Goal: Information Seeking & Learning: Find contact information

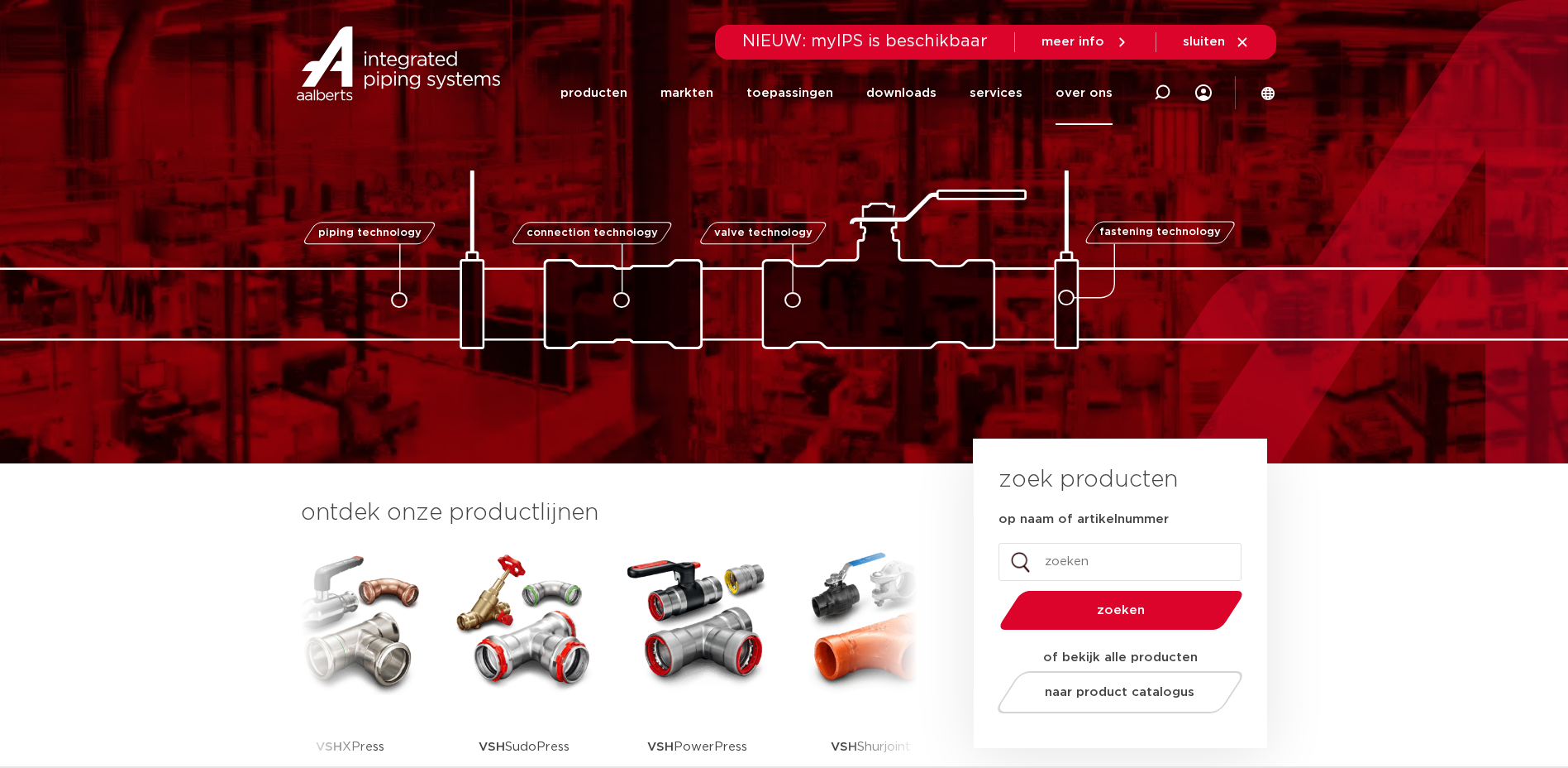
click at [1083, 91] on link "over ons" at bounding box center [1083, 93] width 57 height 64
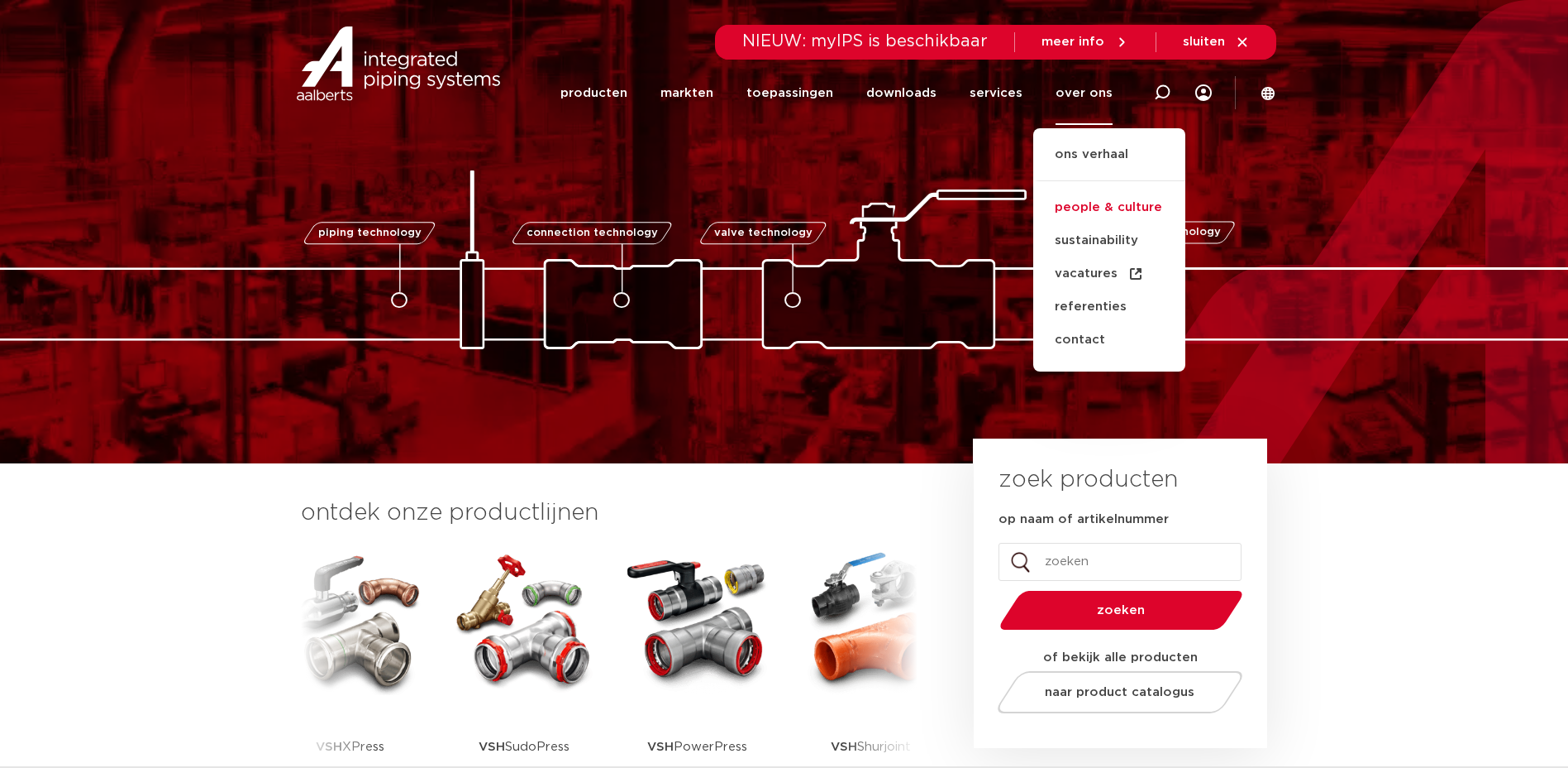
click at [1150, 205] on link "people & culture" at bounding box center [1109, 207] width 152 height 33
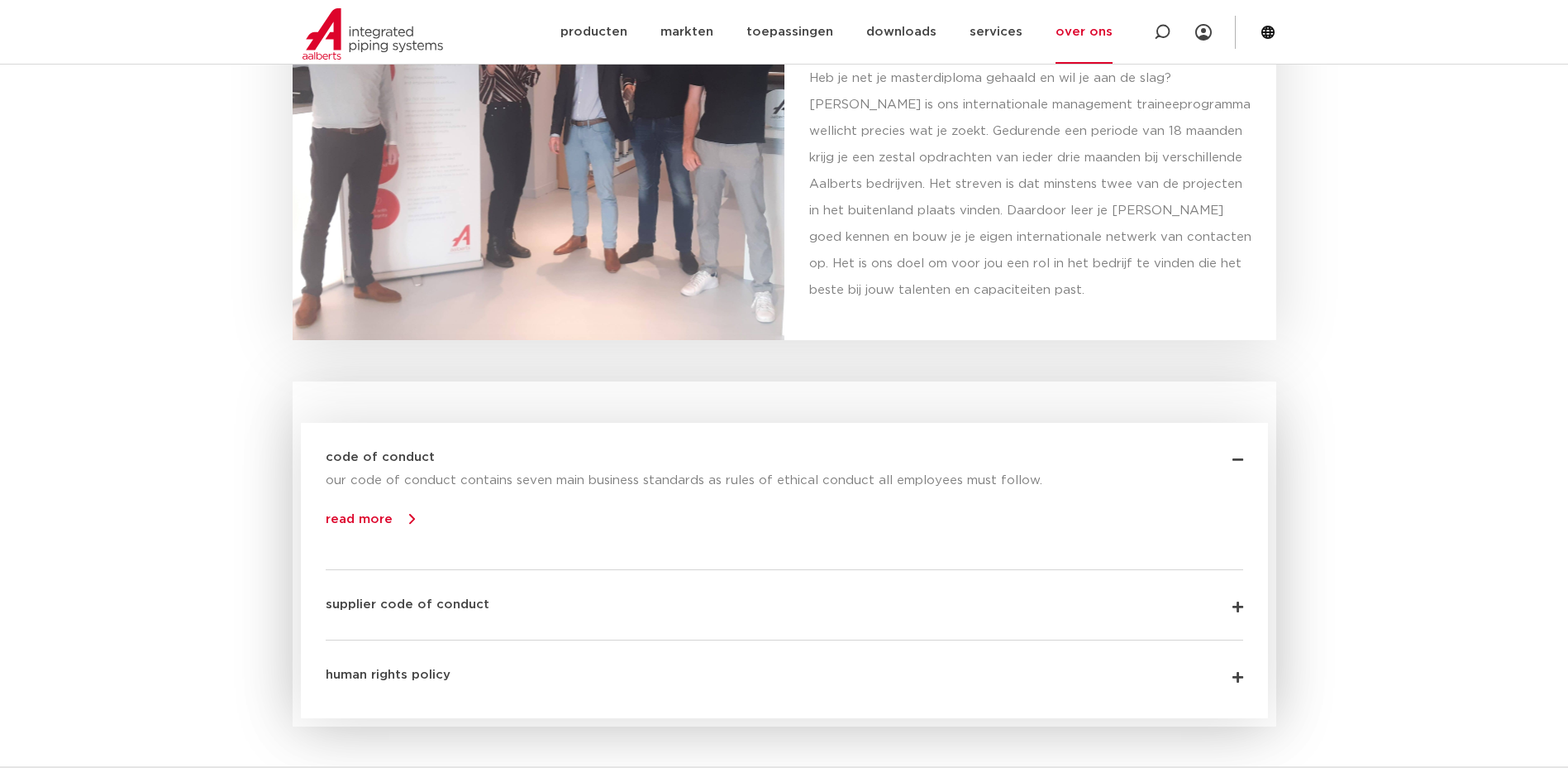
scroll to position [2606, 0]
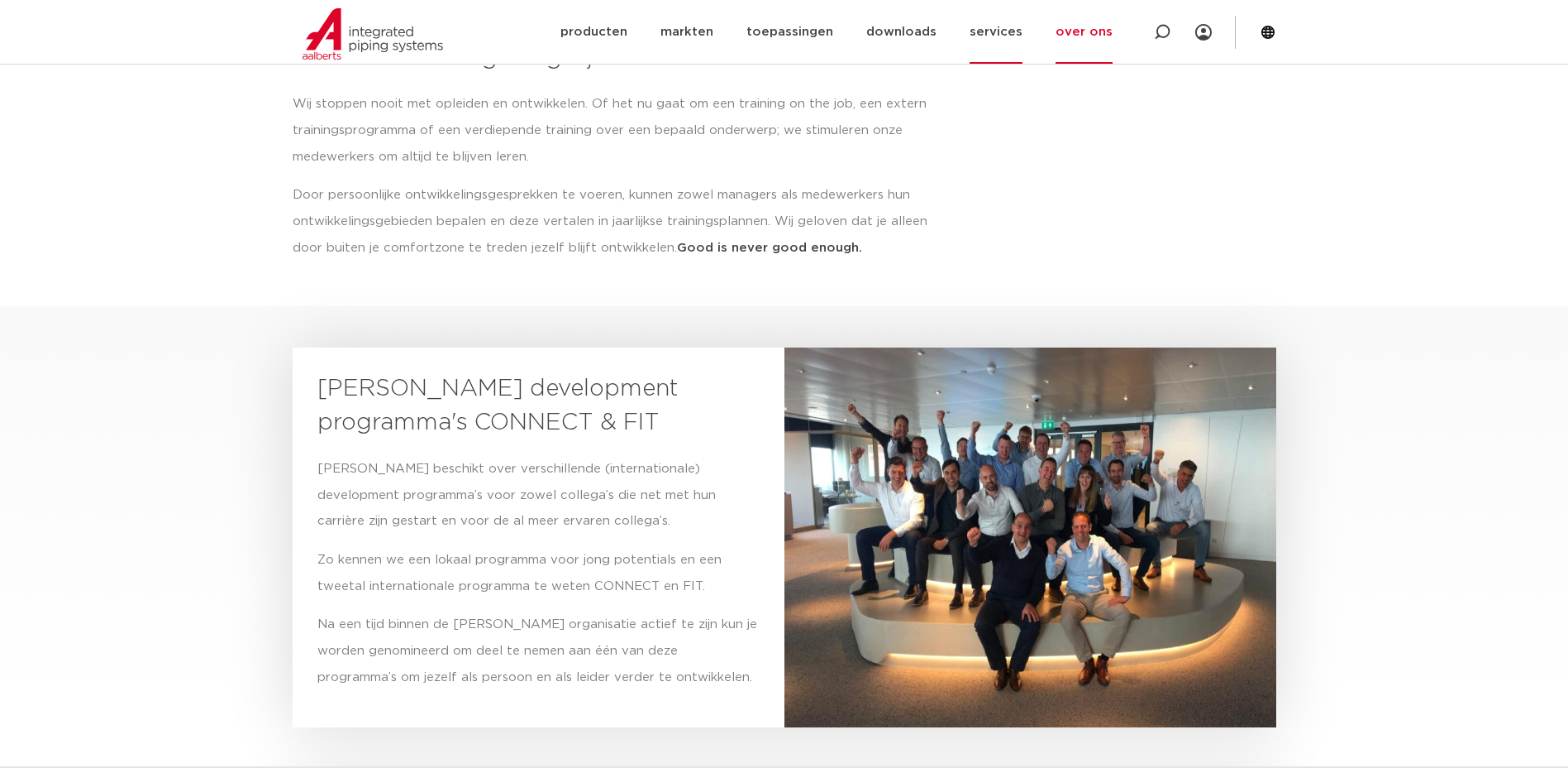
click at [992, 38] on link "services" at bounding box center [996, 32] width 53 height 64
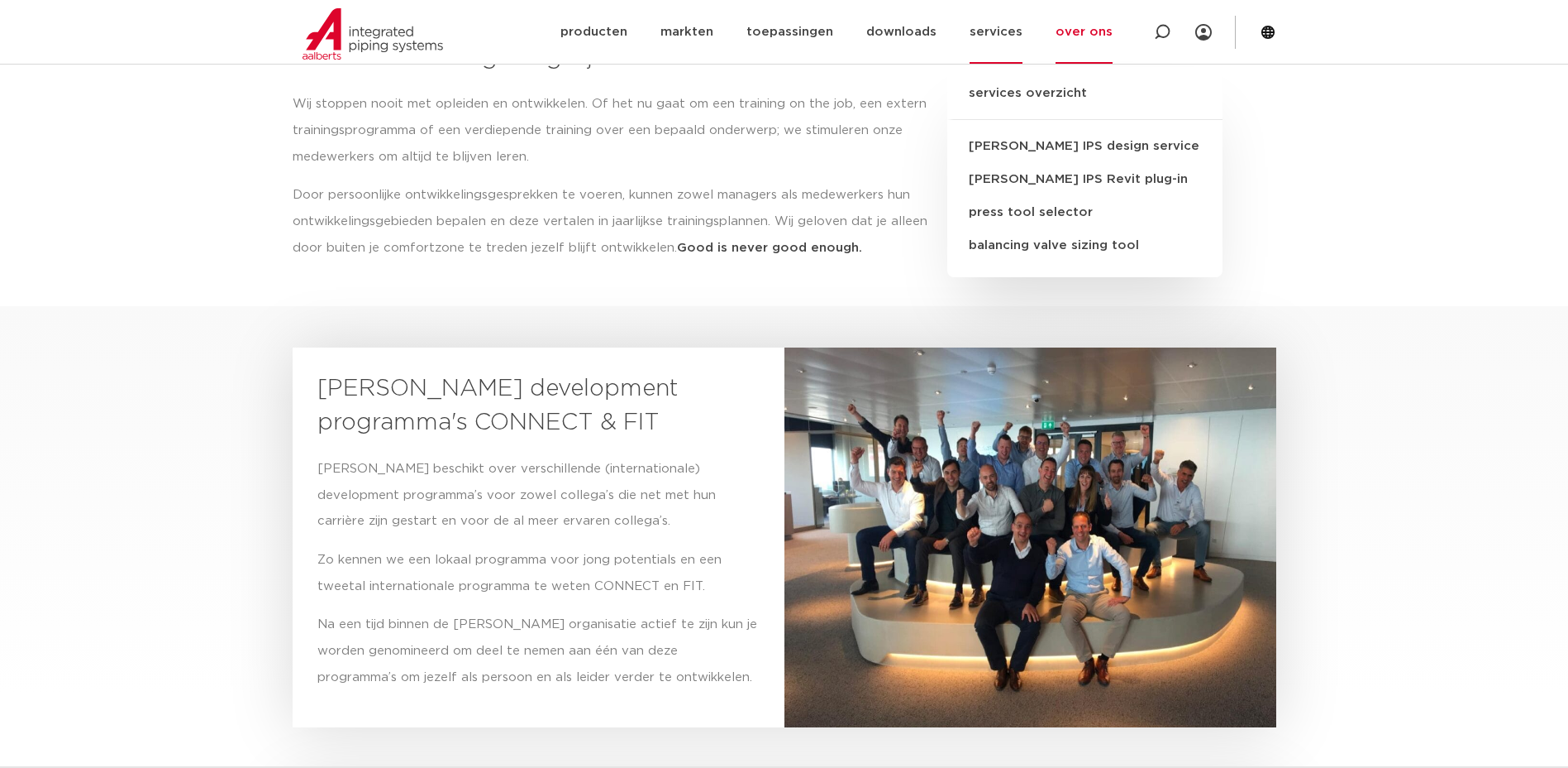
click at [1271, 29] on icon at bounding box center [1267, 32] width 13 height 13
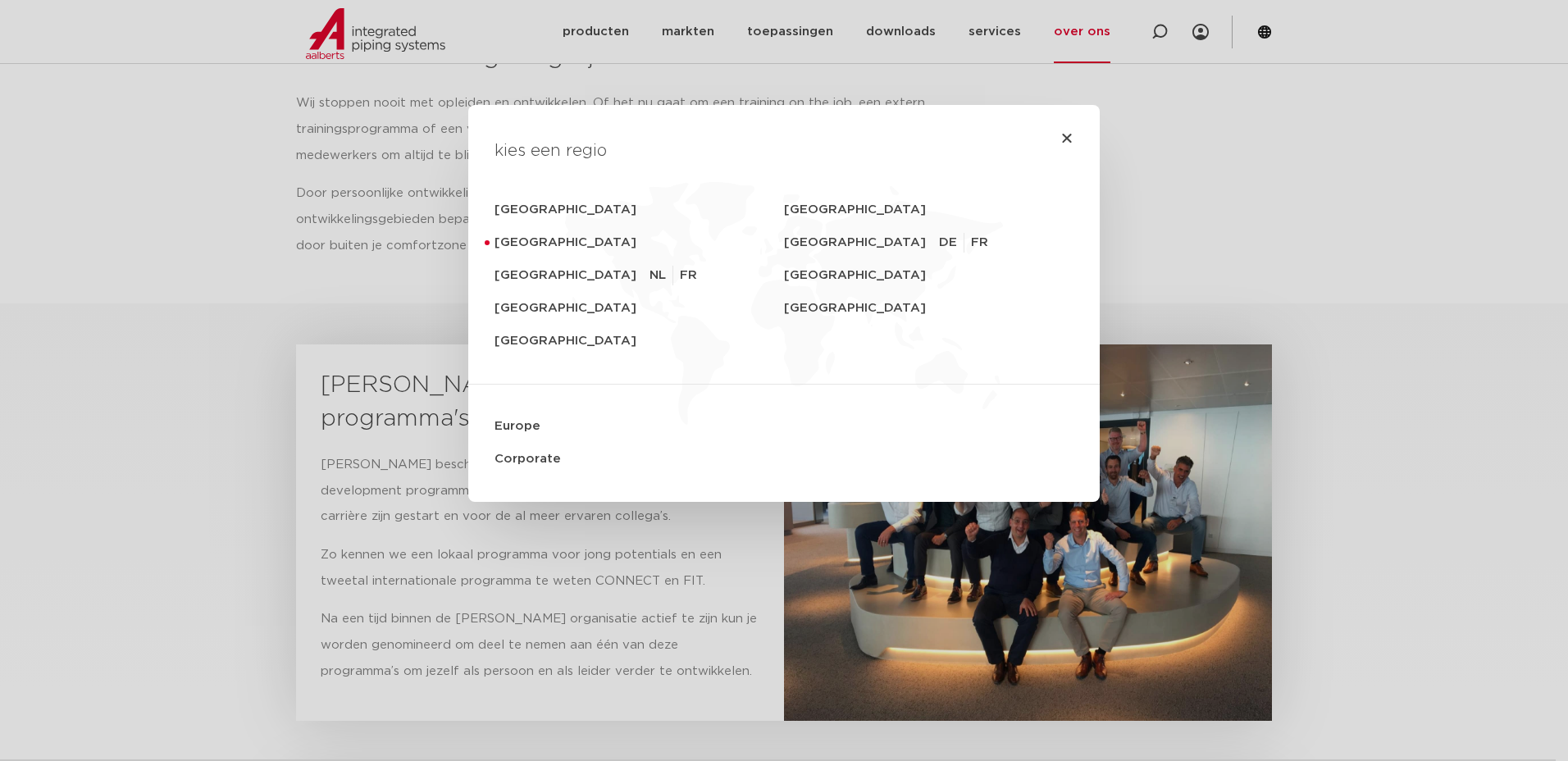
click at [1232, 232] on div "kies een regio [GEOGRAPHIC_DATA] [GEOGRAPHIC_DATA] [GEOGRAPHIC_DATA] [GEOGRAPHI…" at bounding box center [784, 380] width 1568 height 761
click at [595, 26] on div "kies een regio [GEOGRAPHIC_DATA] [GEOGRAPHIC_DATA] [GEOGRAPHIC_DATA] [GEOGRAPHI…" at bounding box center [784, 380] width 1568 height 761
click at [1061, 143] on icon "Close" at bounding box center [1067, 137] width 13 height 13
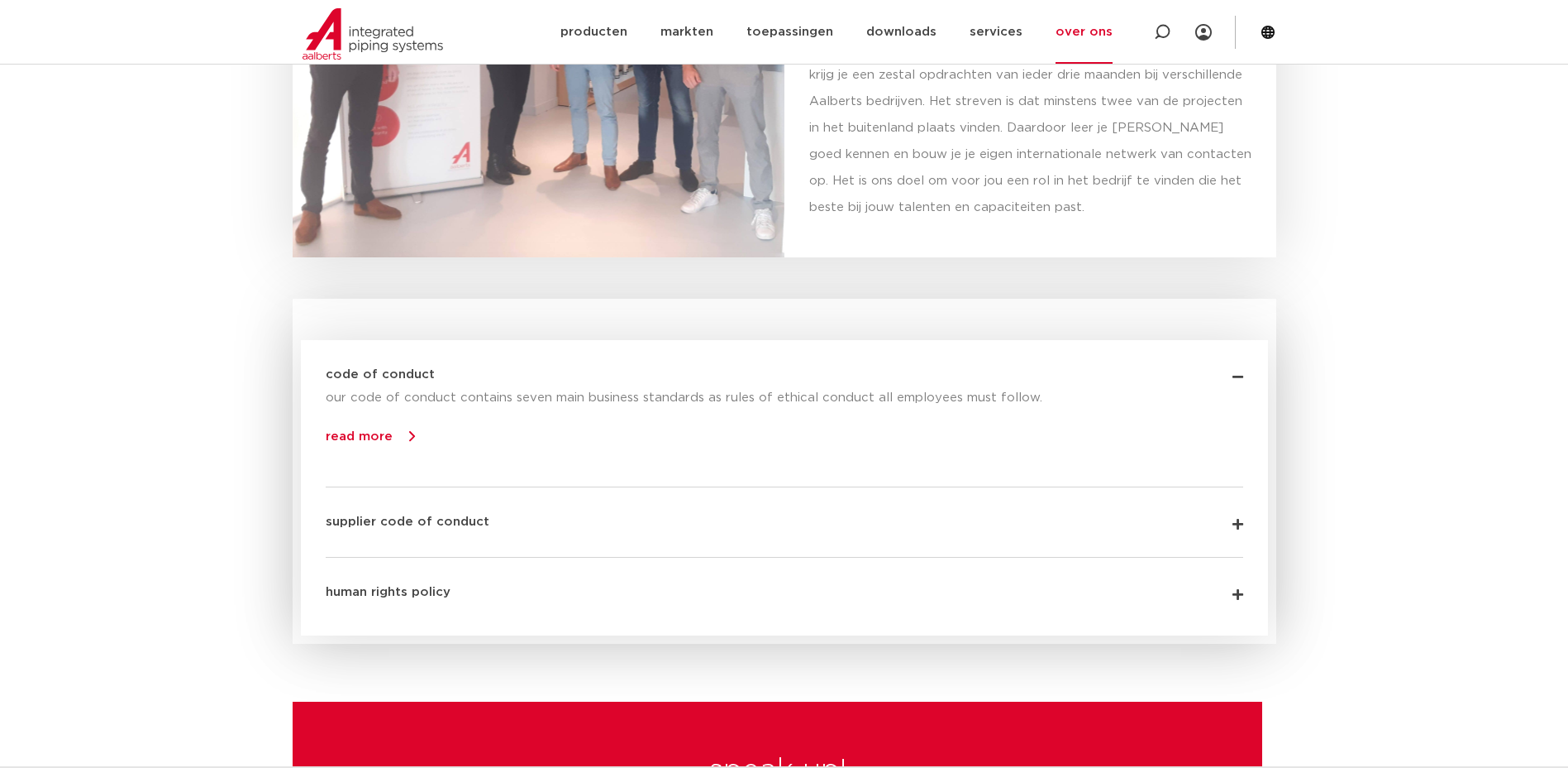
scroll to position [3682, 0]
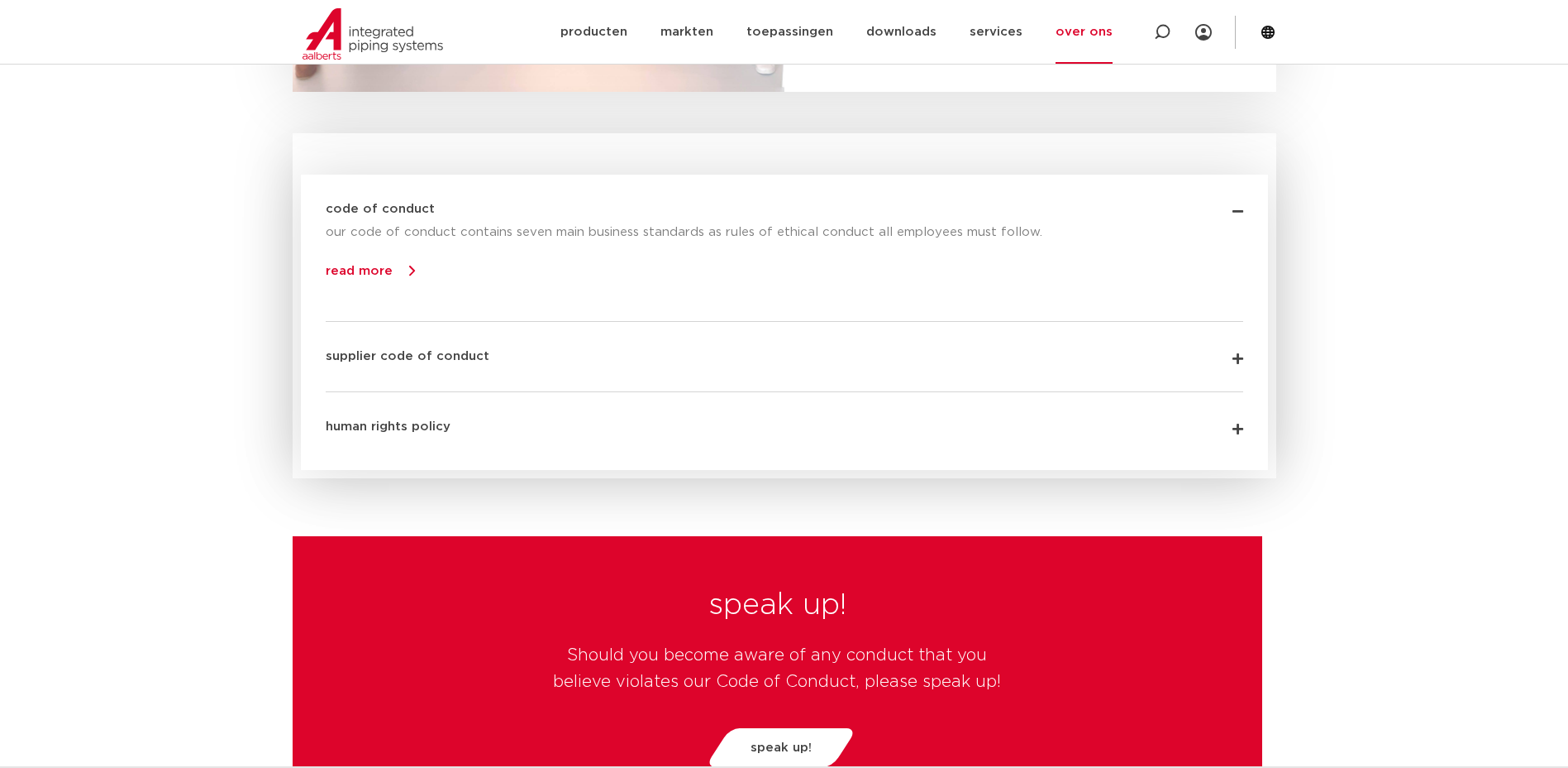
click at [862, 344] on div "supplier code of conduct" at bounding box center [784, 344] width 918 height 45
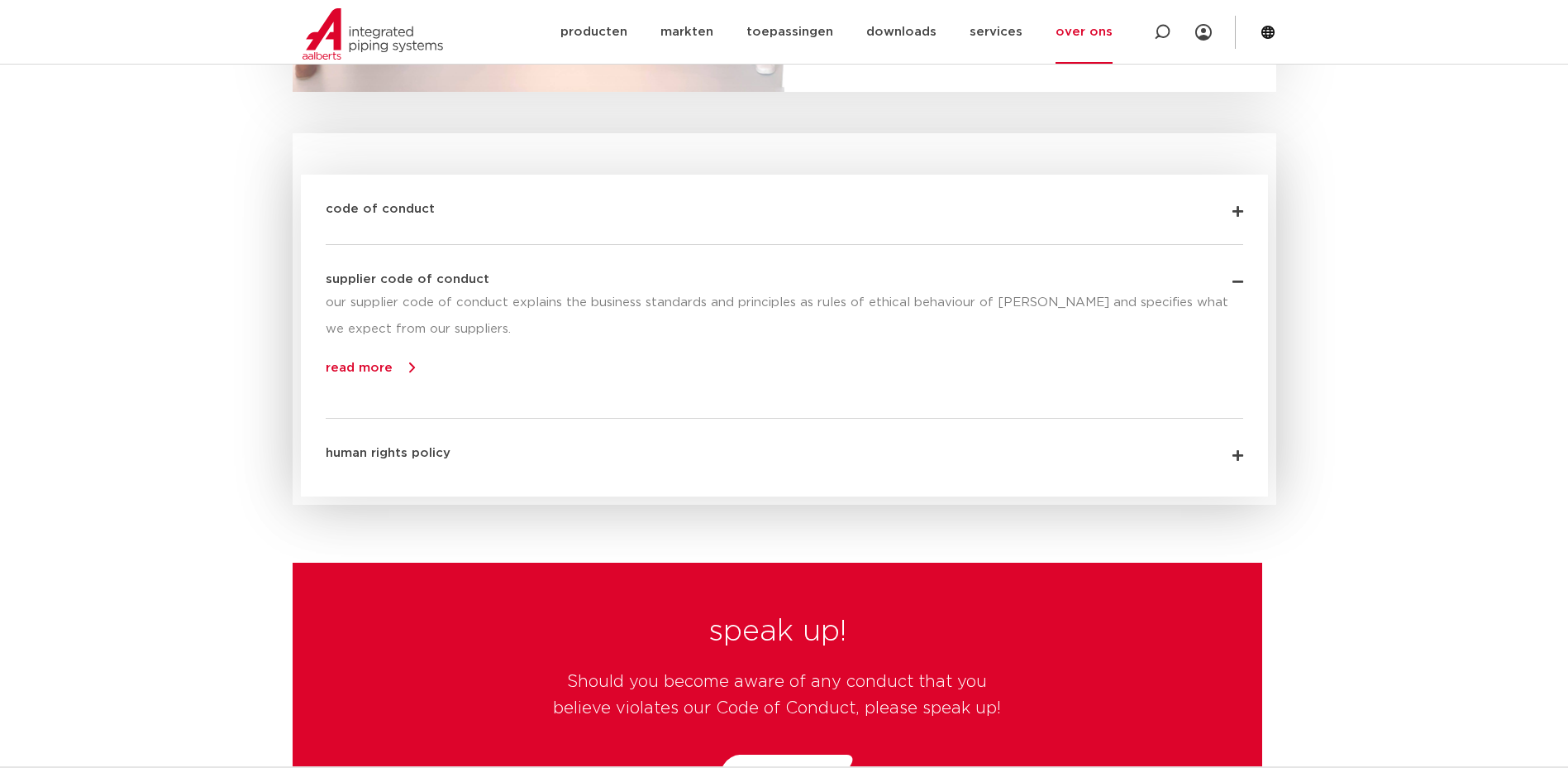
scroll to position [3764, 0]
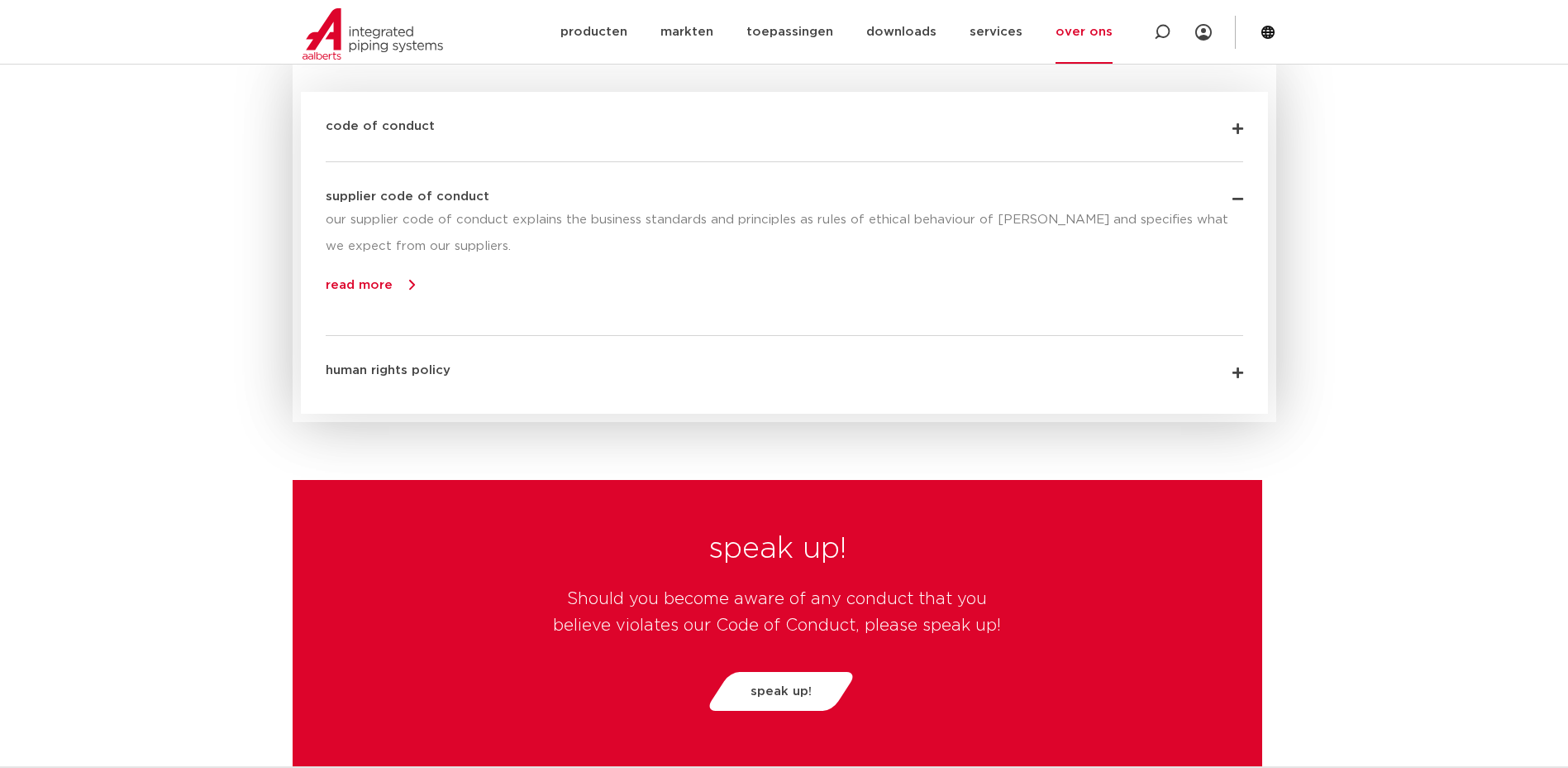
click at [389, 131] on link "code of conduct" at bounding box center [380, 126] width 109 height 12
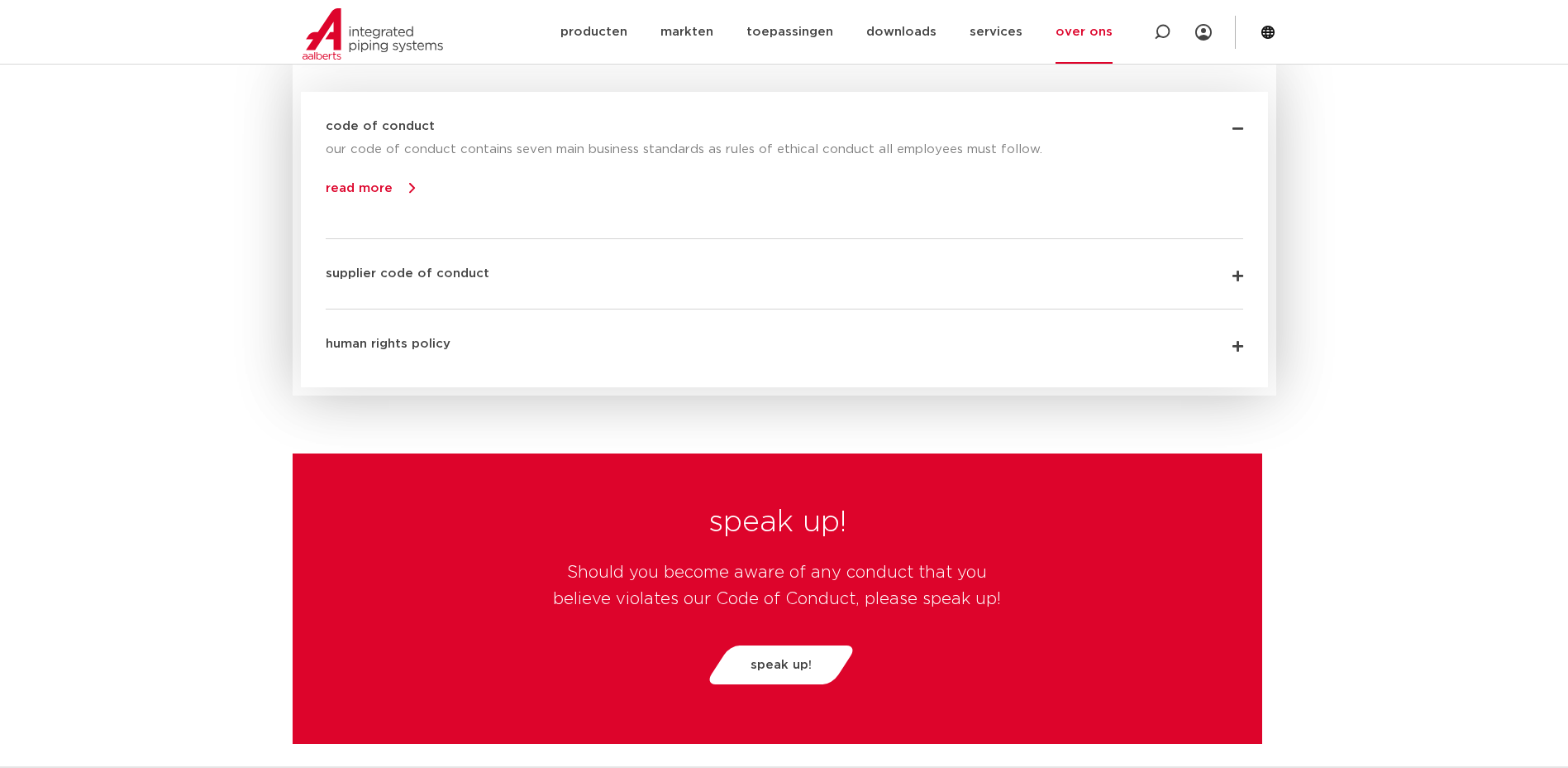
click at [400, 188] on p "read more" at bounding box center [784, 189] width 918 height 27
click at [362, 190] on link "read more" at bounding box center [358, 188] width 67 height 12
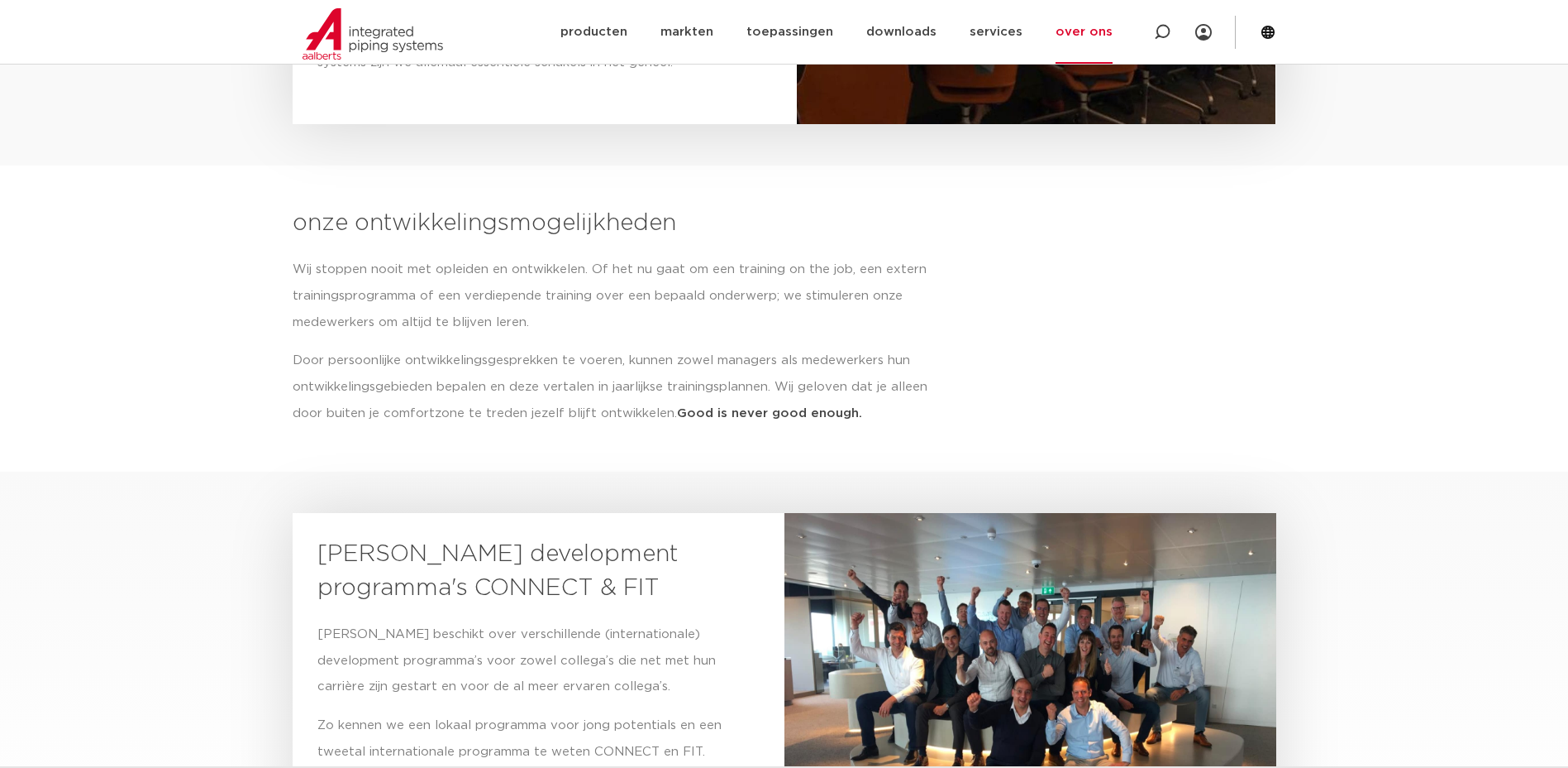
scroll to position [2359, 0]
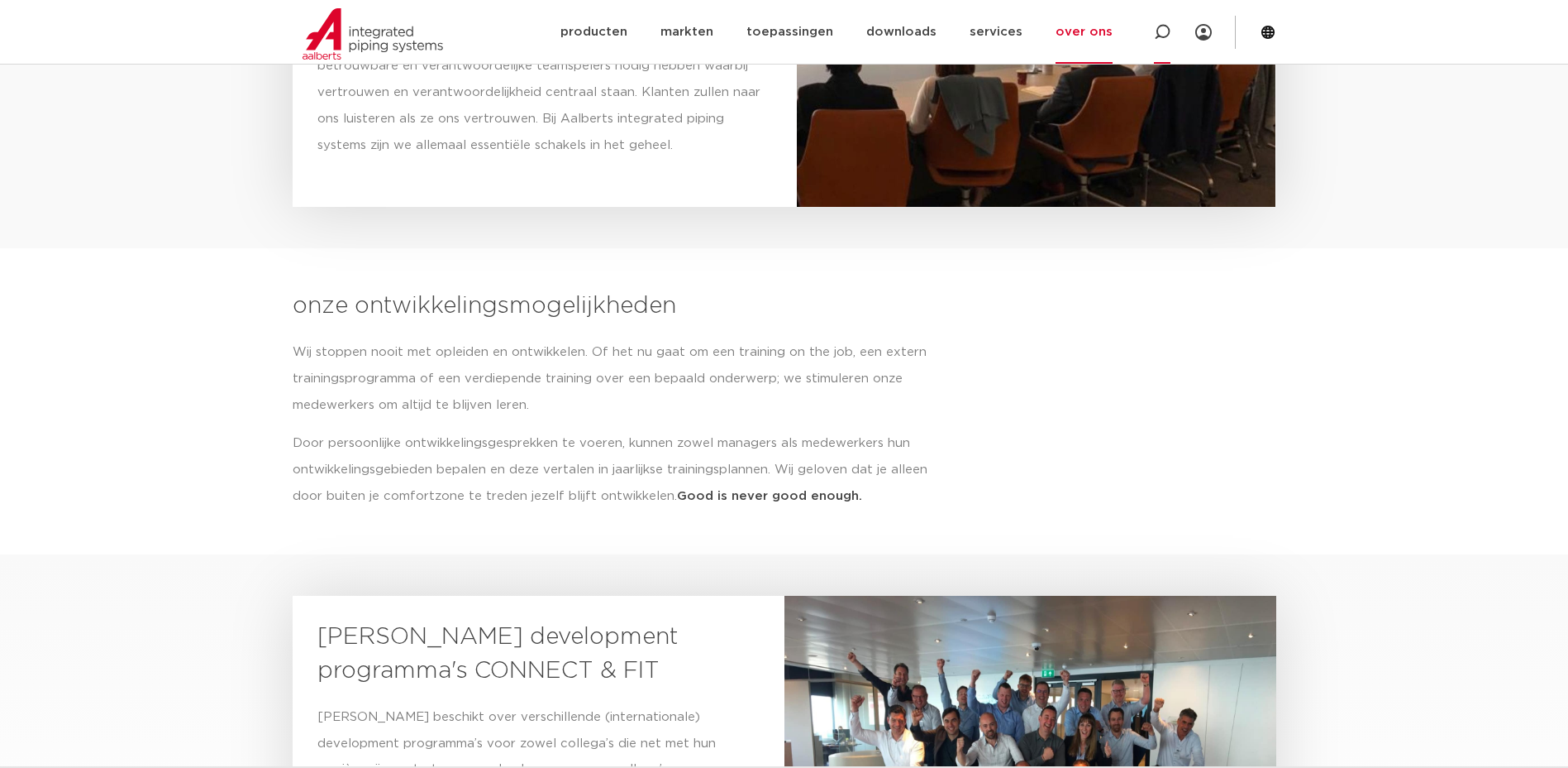
click at [1163, 34] on icon at bounding box center [1162, 32] width 17 height 17
type input "contact"
click button "Zoeken" at bounding box center [0, 0] width 0 height 0
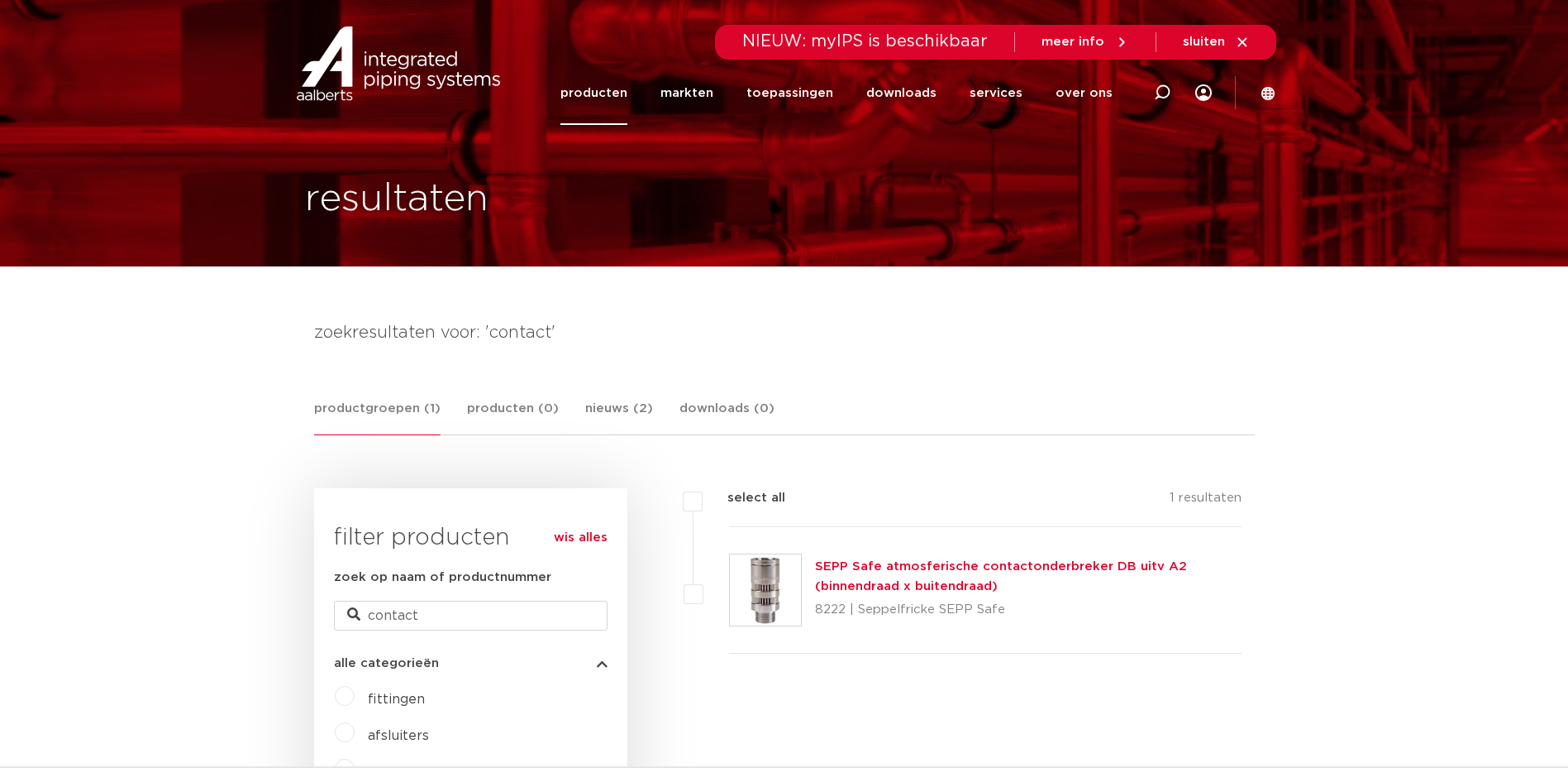
click at [1249, 42] on icon at bounding box center [1242, 42] width 15 height 15
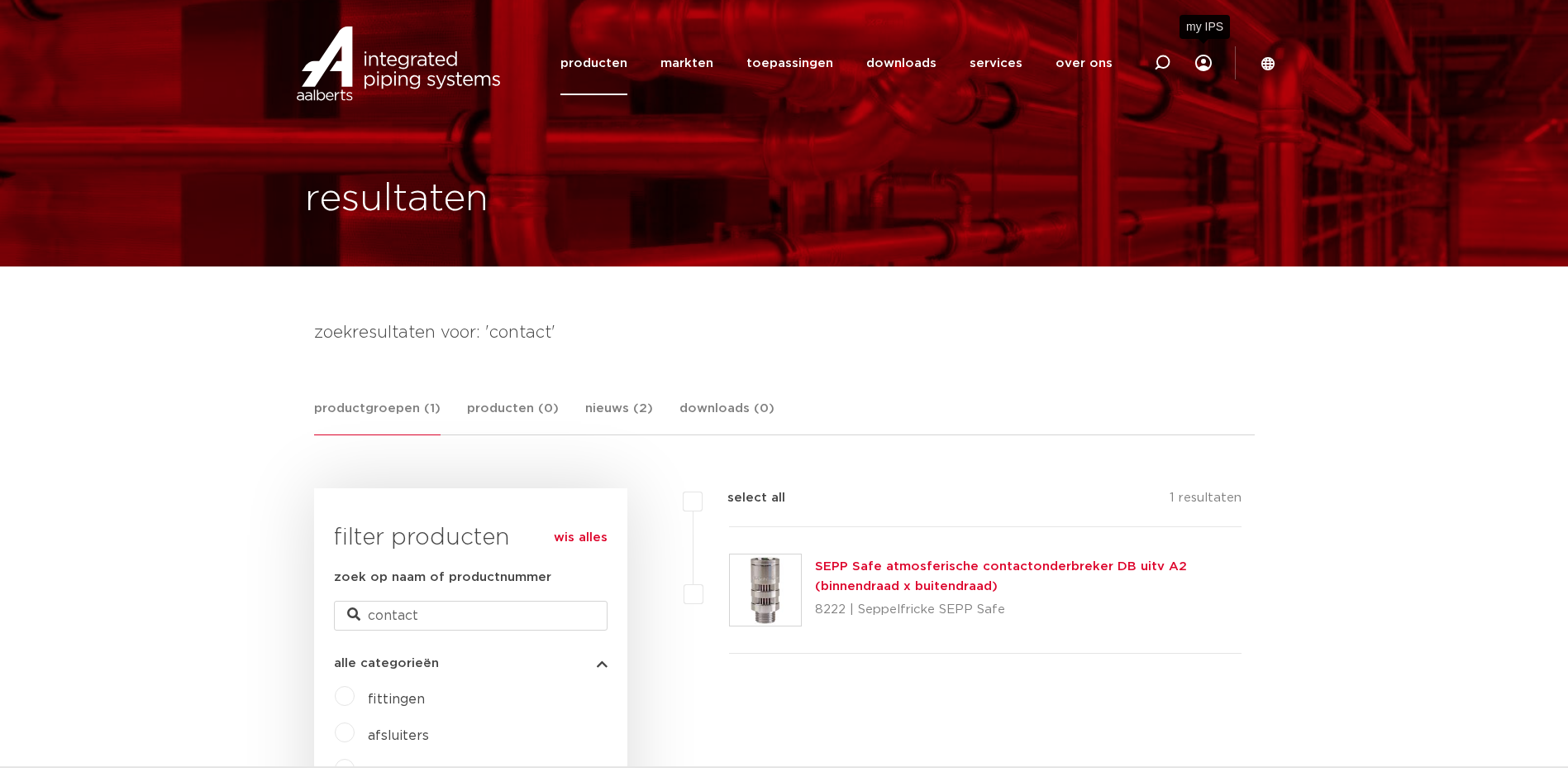
click at [1208, 64] on icon at bounding box center [1204, 63] width 17 height 17
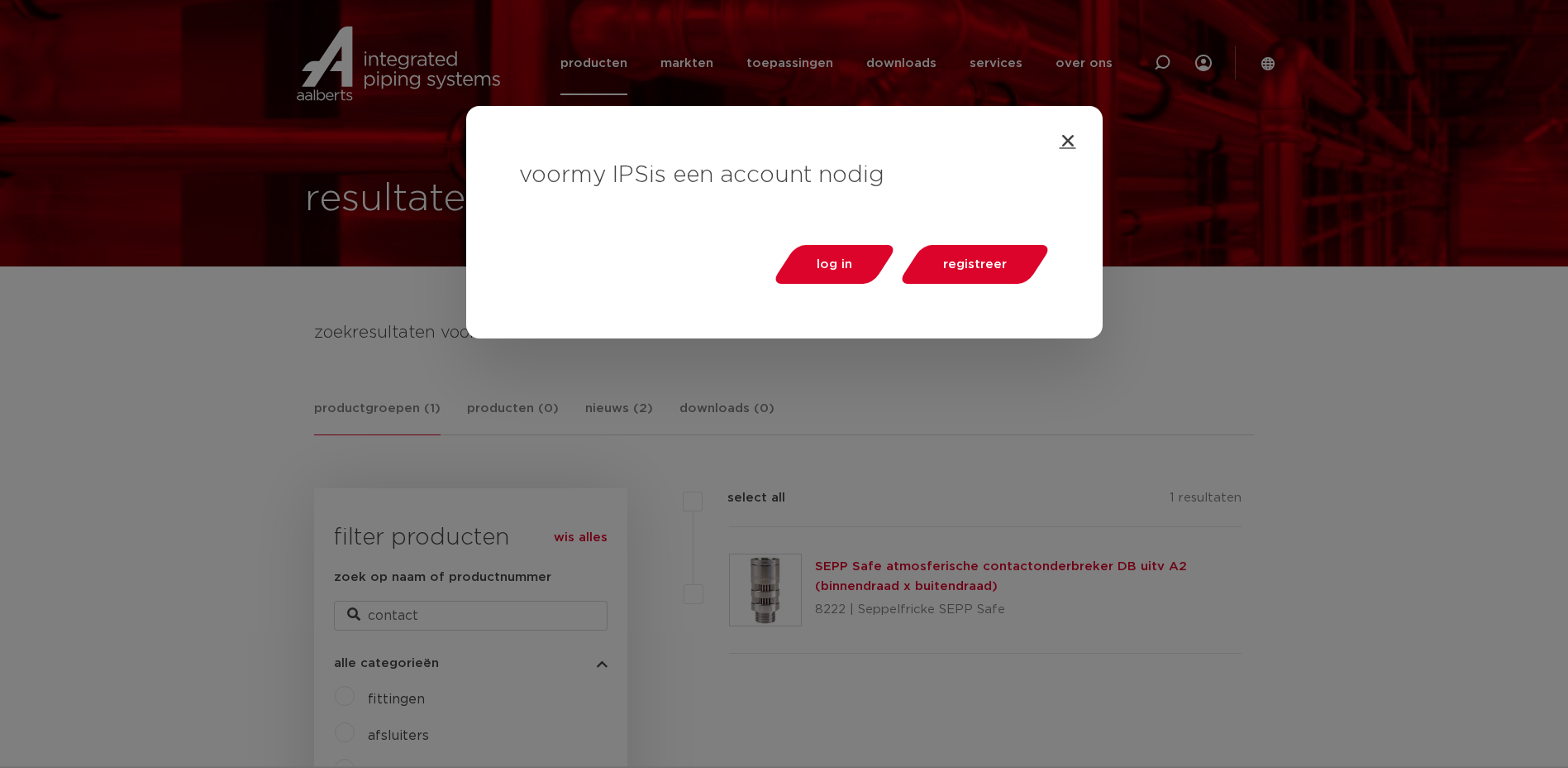
click at [1069, 137] on icon "Close" at bounding box center [1068, 140] width 17 height 17
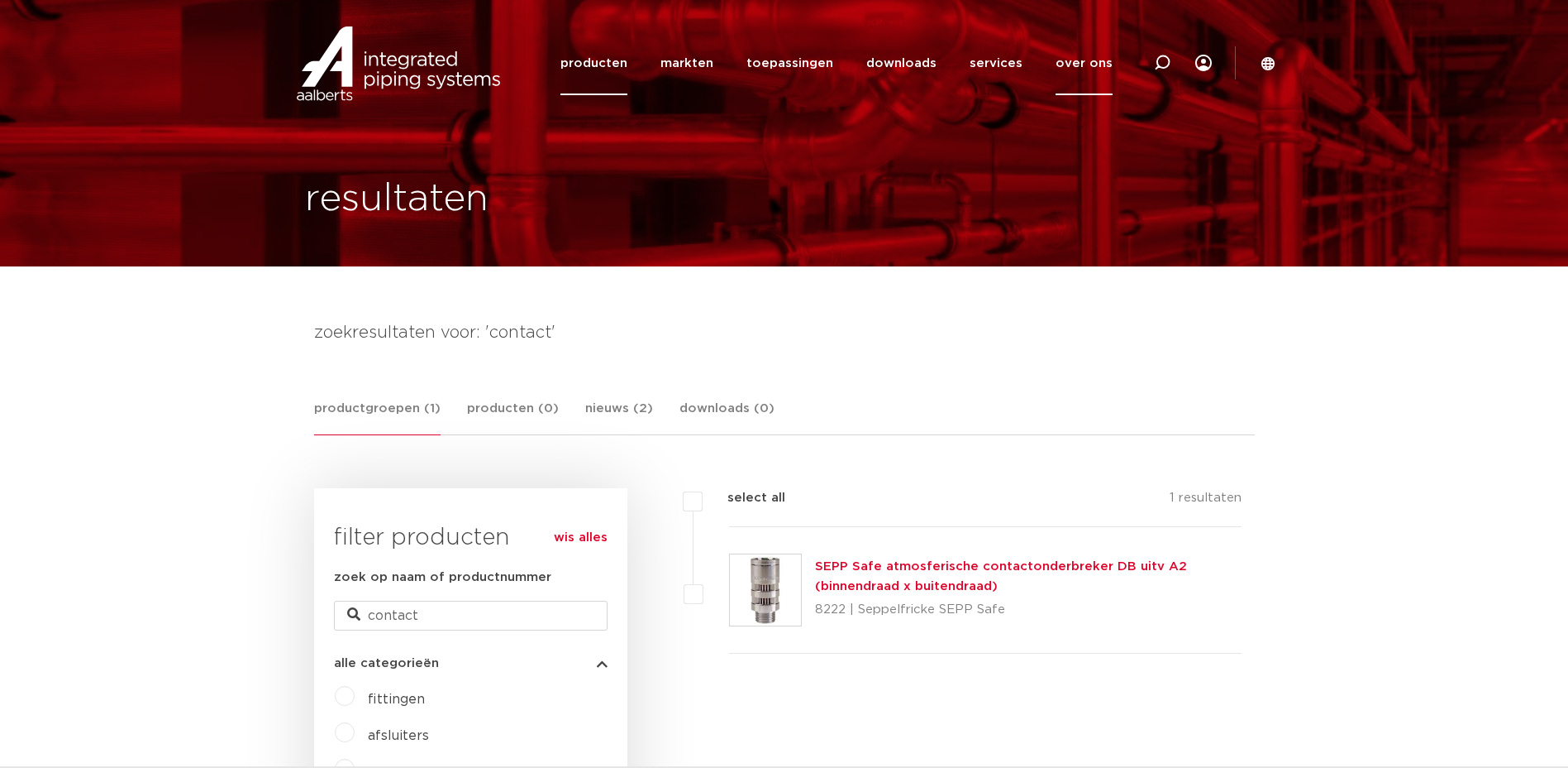
click at [1104, 64] on link "over ons" at bounding box center [1083, 64] width 57 height 64
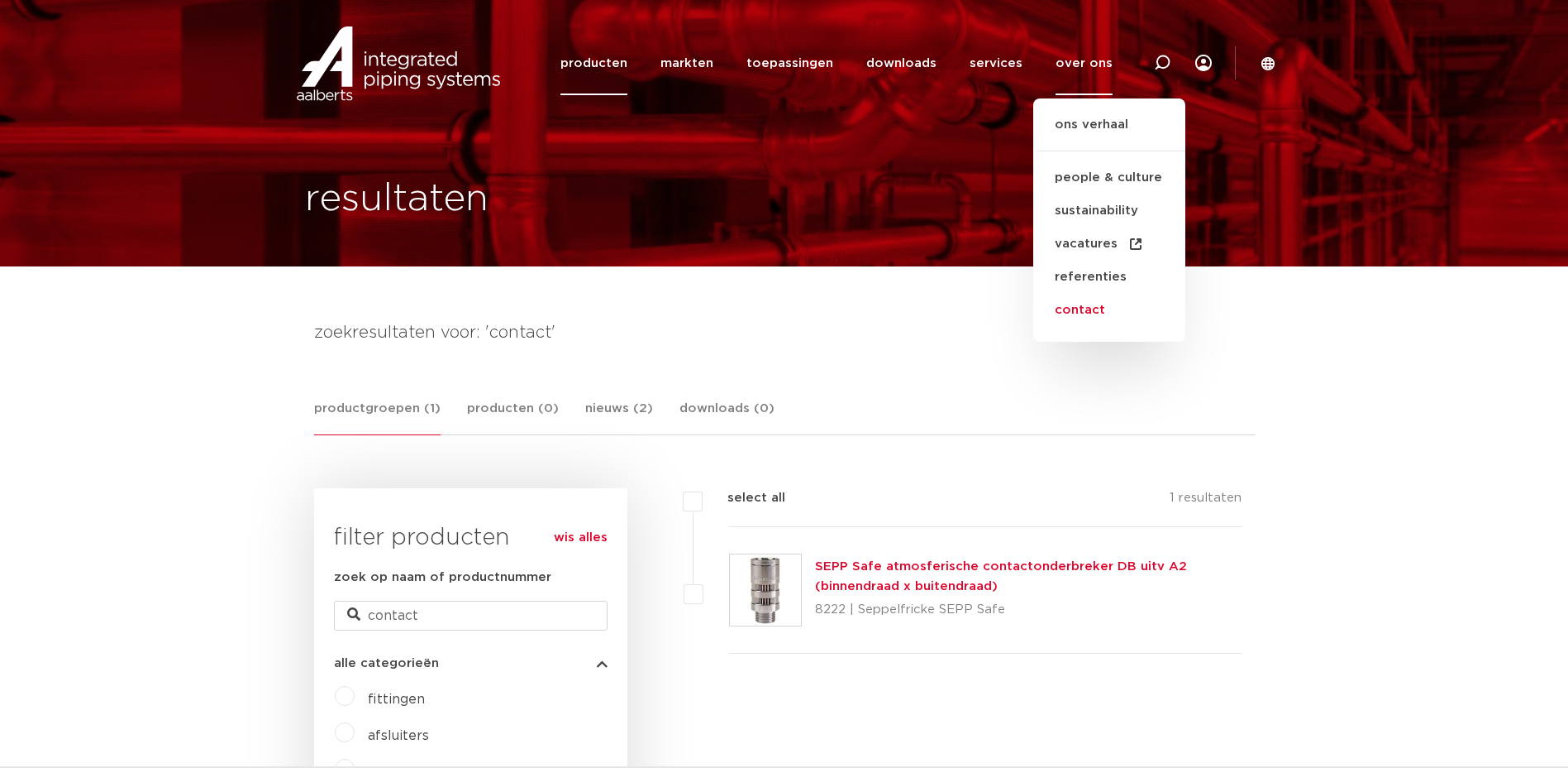
click at [1085, 306] on link "contact" at bounding box center [1109, 310] width 152 height 33
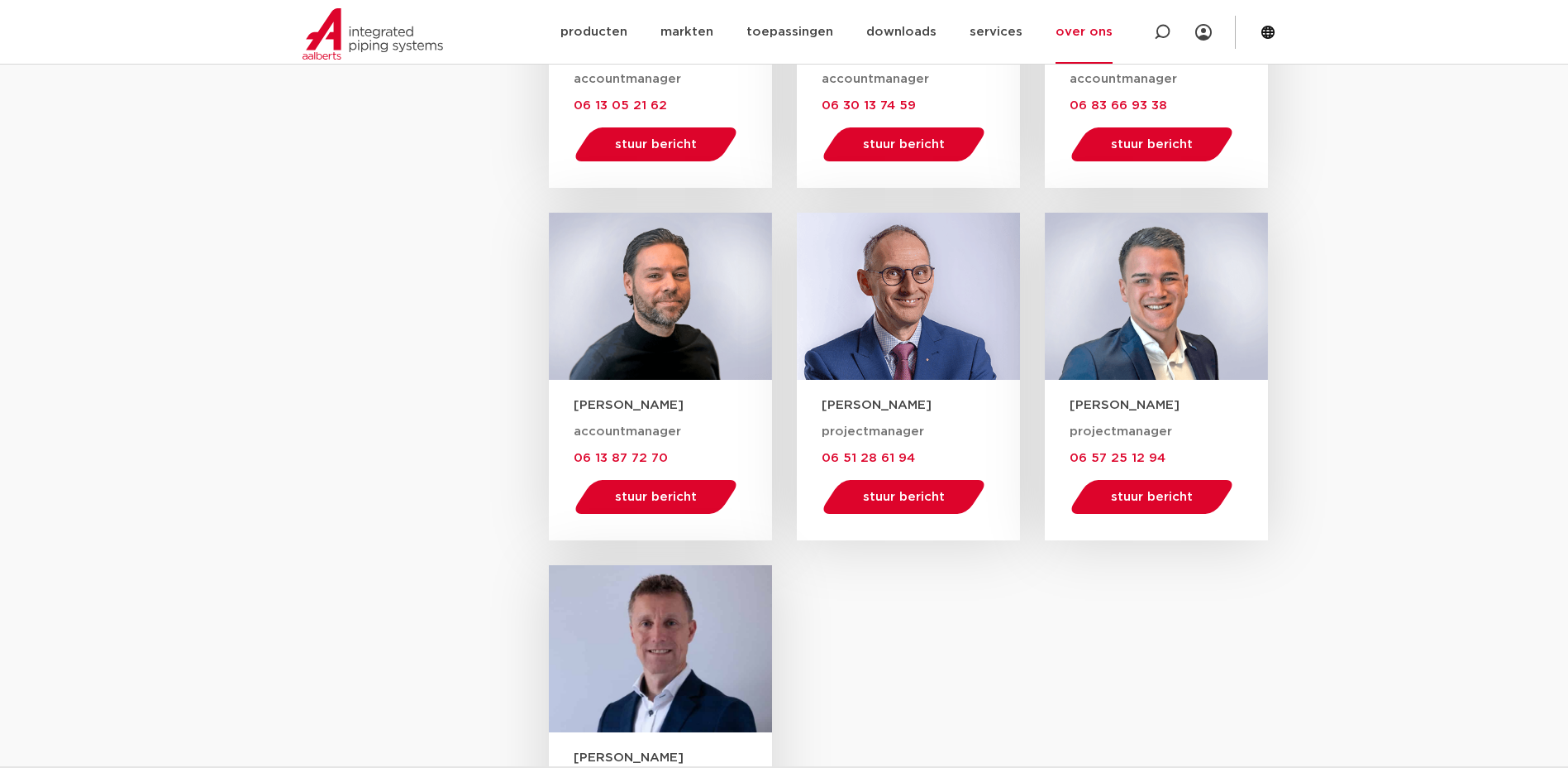
scroll to position [1808, 0]
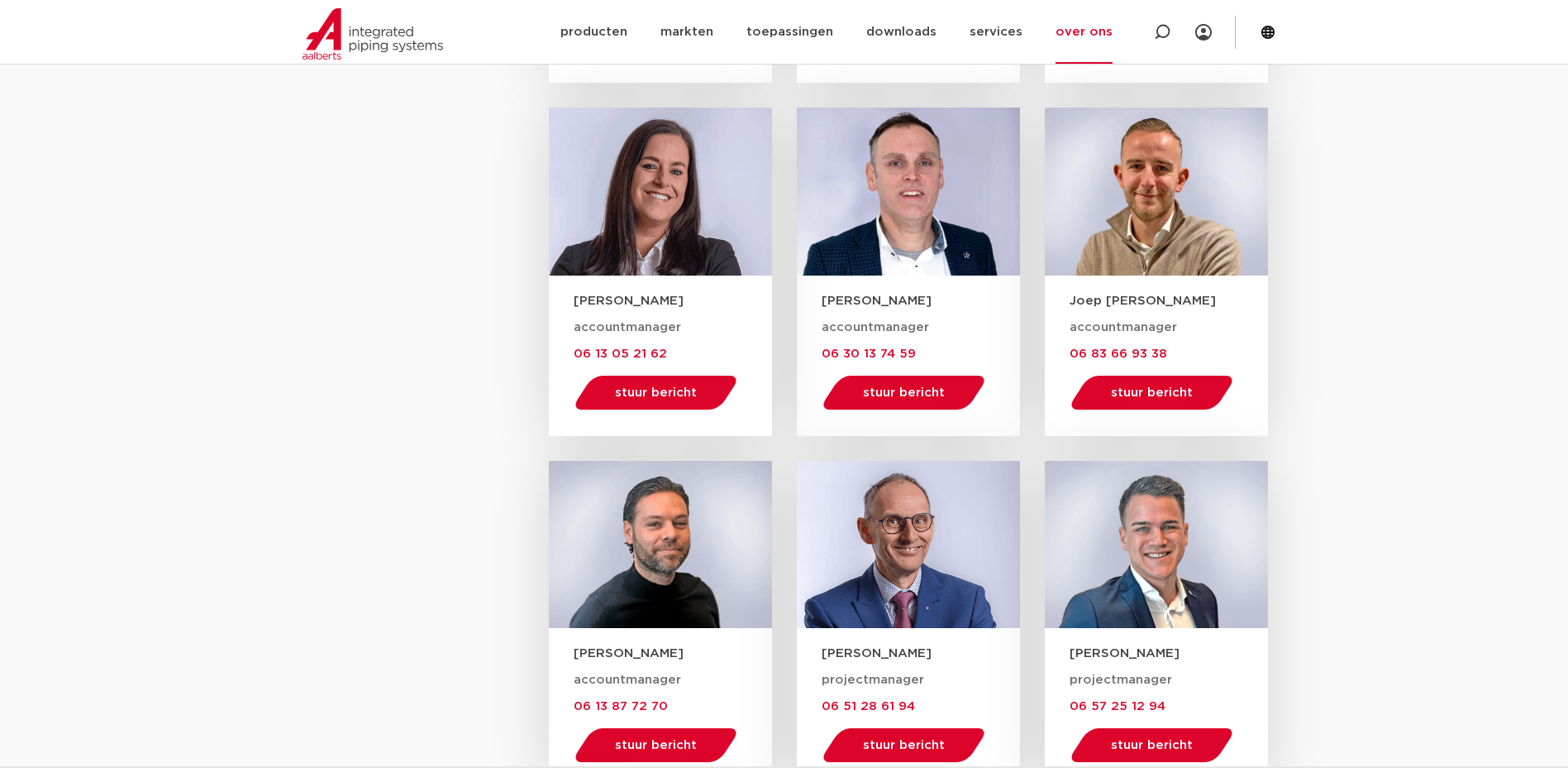
drag, startPoint x: 709, startPoint y: 296, endPoint x: 571, endPoint y: 294, distance: 138.0
click at [571, 294] on div "[PERSON_NAME]" at bounding box center [660, 292] width 223 height 35
copy h3 "[PERSON_NAME]"
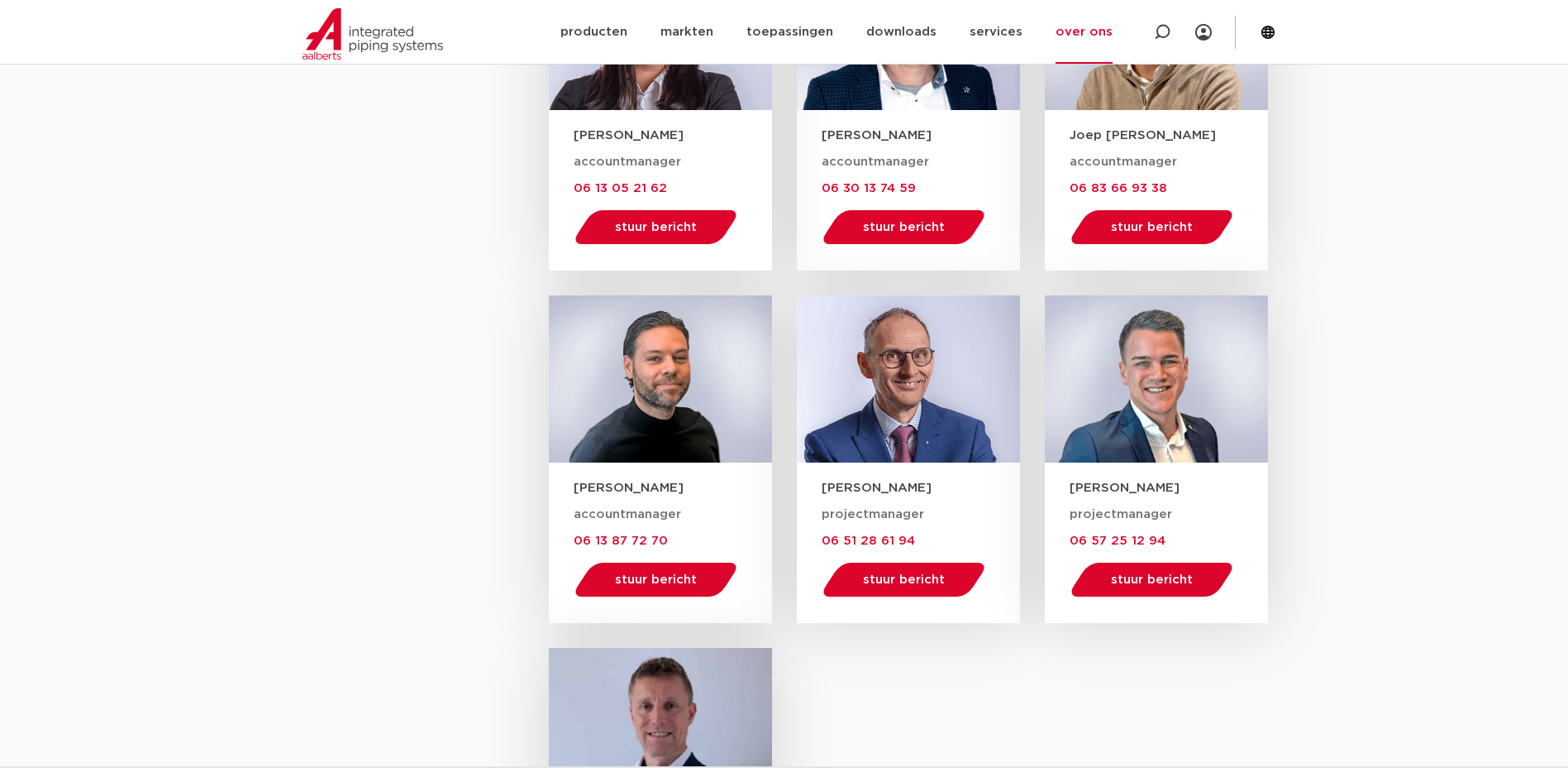
scroll to position [1891, 0]
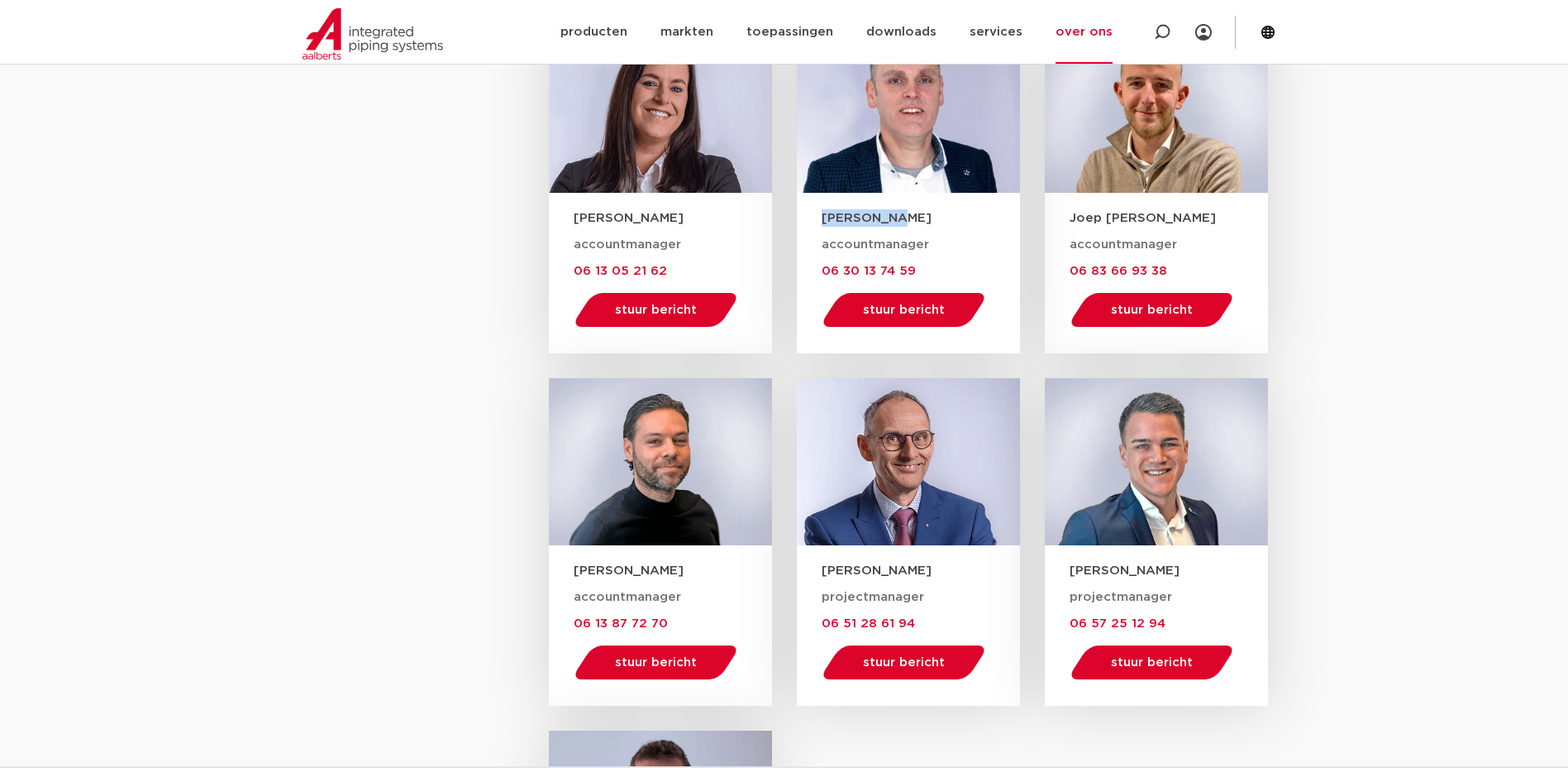
drag, startPoint x: 894, startPoint y: 220, endPoint x: 823, endPoint y: 216, distance: 71.1
click at [823, 216] on h3 "Rini Knoll" at bounding box center [922, 218] width 199 height 17
copy h3 "Rini Knoll"
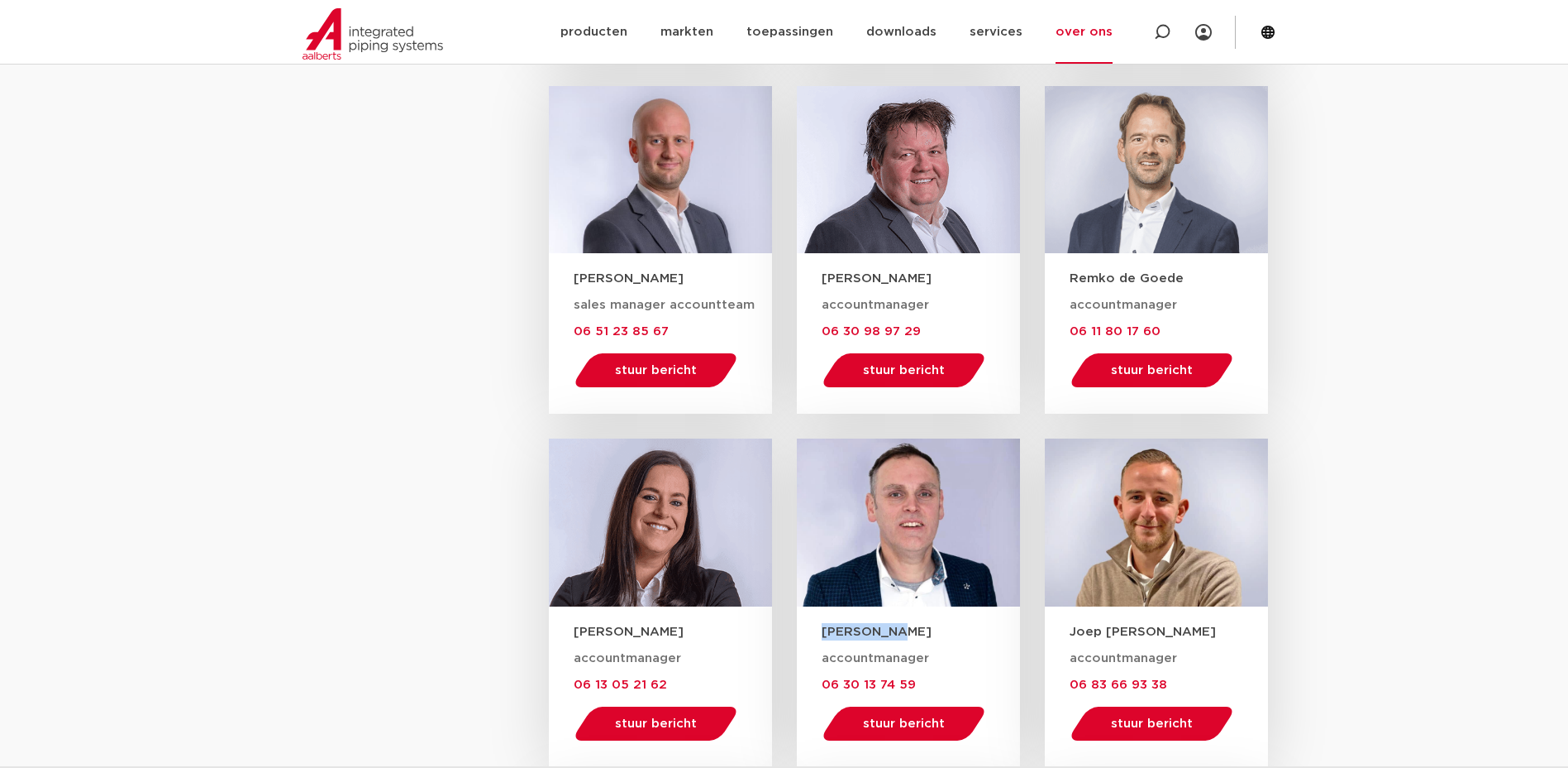
scroll to position [1229, 0]
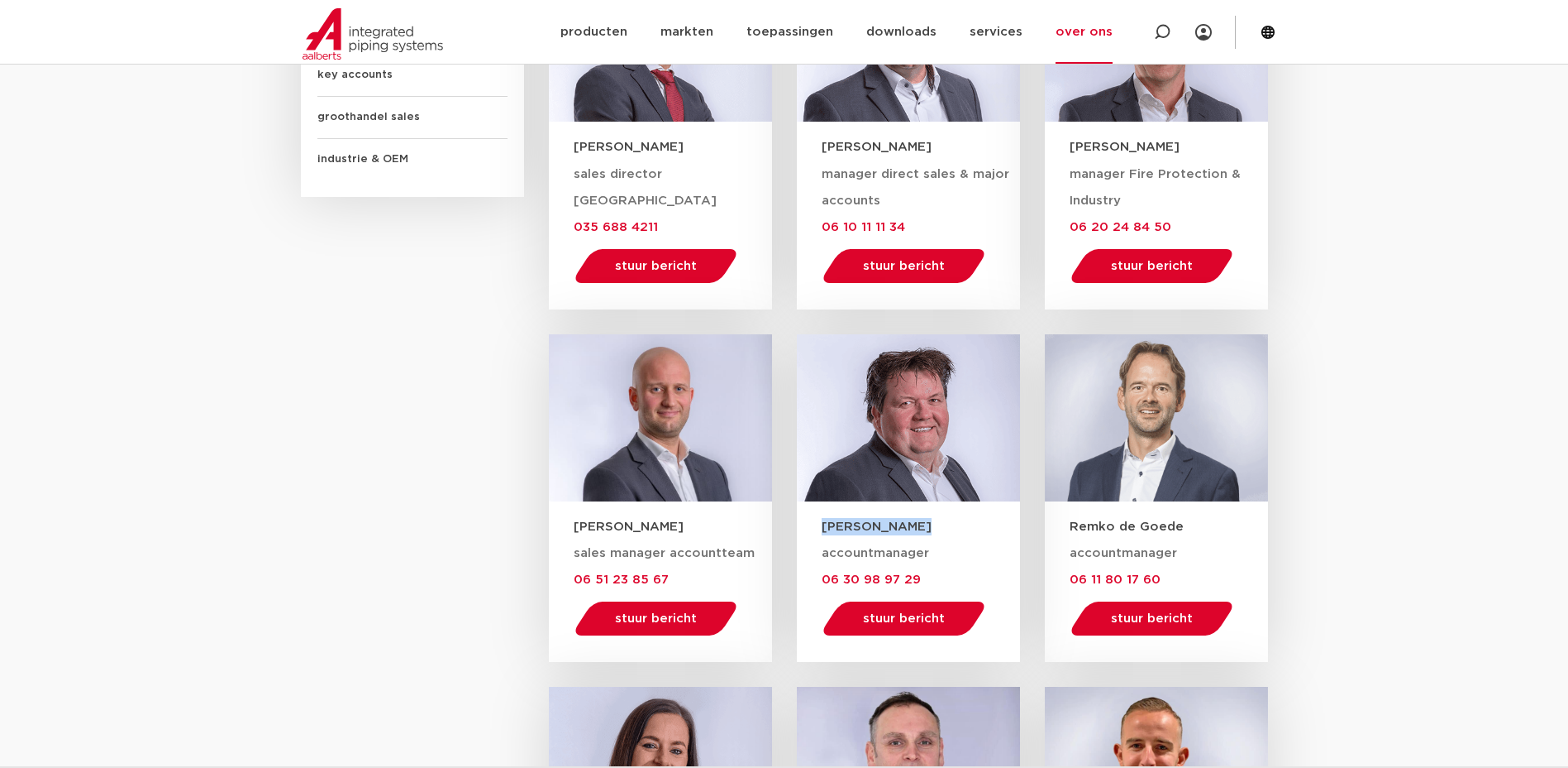
drag, startPoint x: 920, startPoint y: 526, endPoint x: 817, endPoint y: 522, distance: 103.1
click at [817, 522] on div "Martin Bevers" at bounding box center [909, 519] width 223 height 35
copy h3 "Martin Bevers"
